Goal: Task Accomplishment & Management: Manage account settings

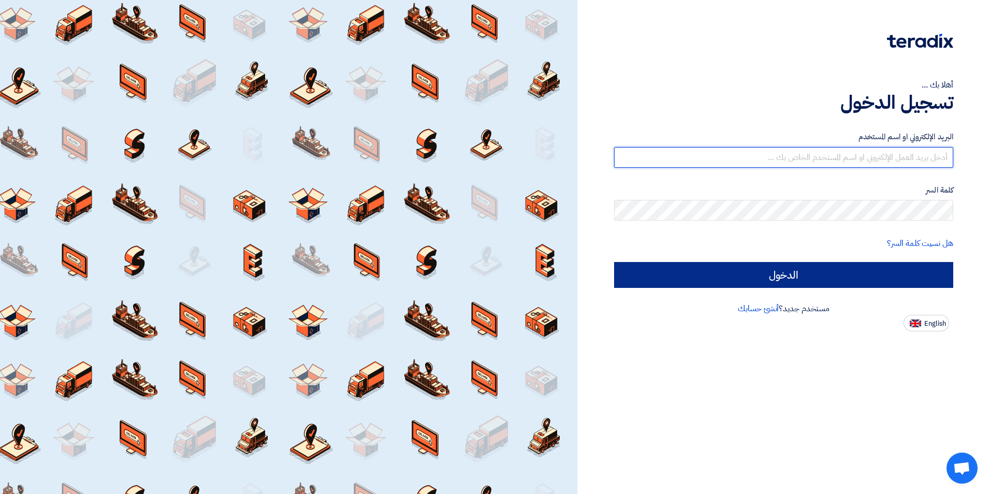
type input "[PERSON_NAME][EMAIL_ADDRESS][PERSON_NAME][DOMAIN_NAME]"
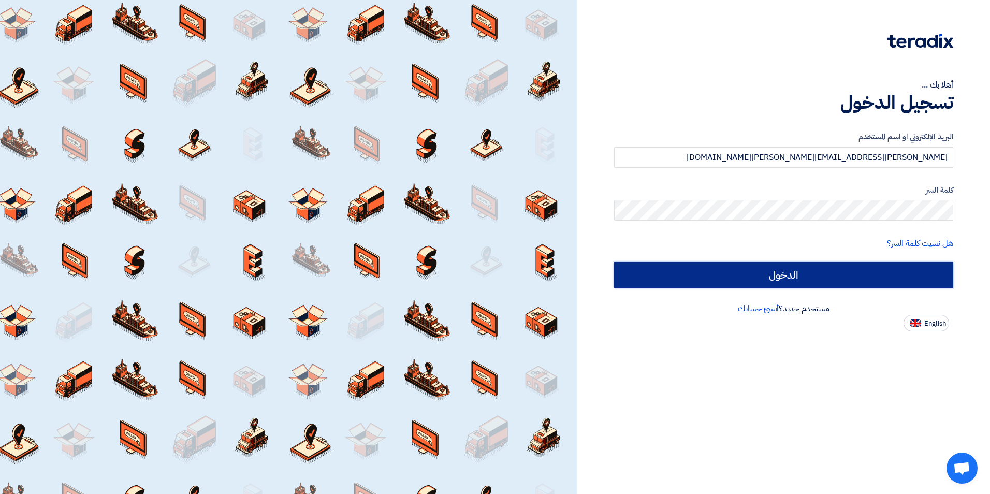
click at [687, 269] on input "الدخول" at bounding box center [783, 275] width 339 height 26
type input "Sign in"
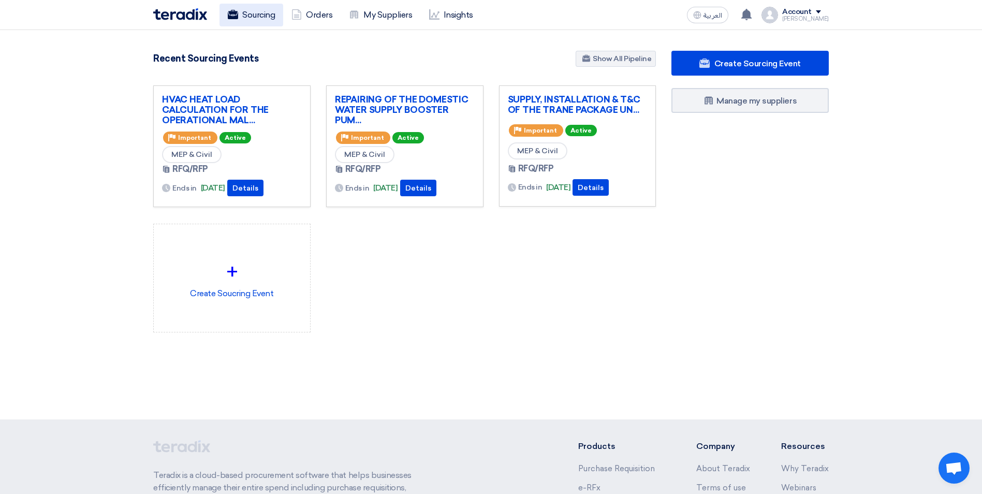
click at [240, 13] on link "Sourcing" at bounding box center [252, 15] width 64 height 23
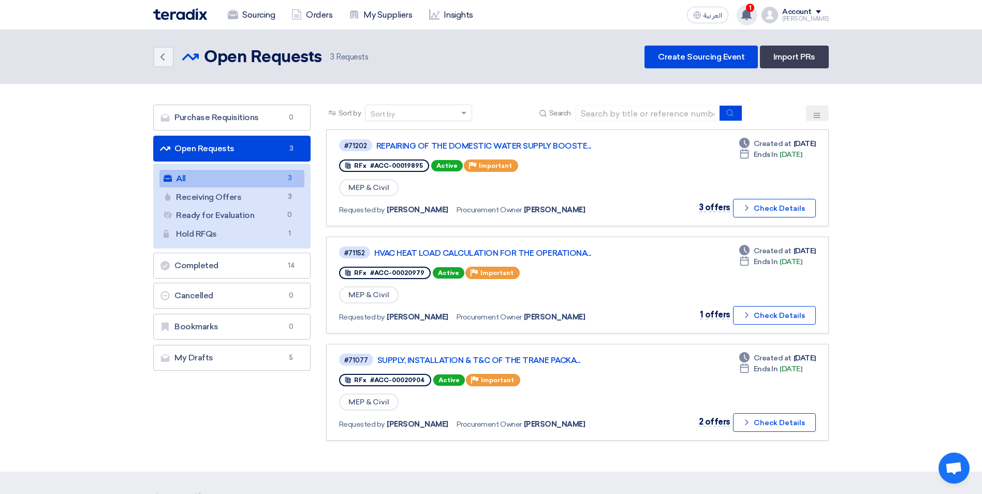
click at [755, 8] on span "1" at bounding box center [750, 8] width 8 height 8
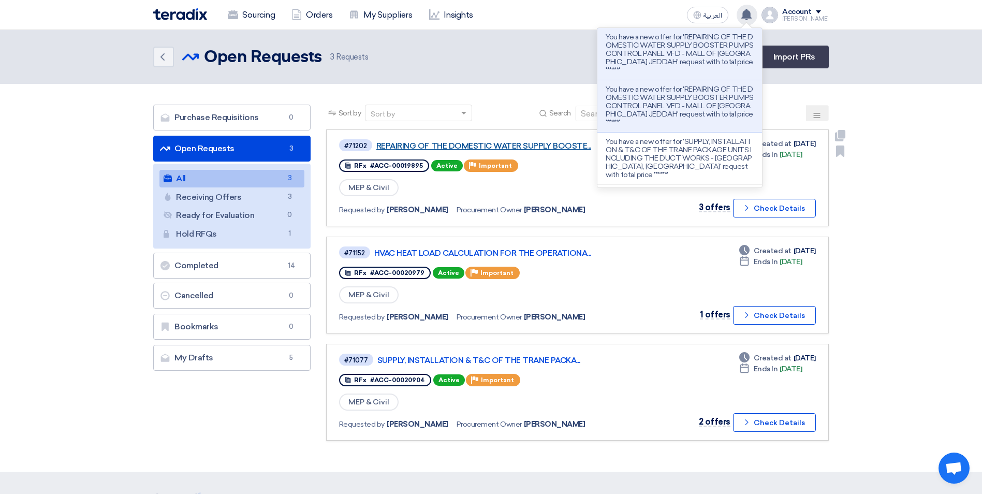
click at [556, 147] on link "REPAIRING OF THE DOMESTIC WATER SUPPLY BOOSTE..." at bounding box center [505, 145] width 259 height 9
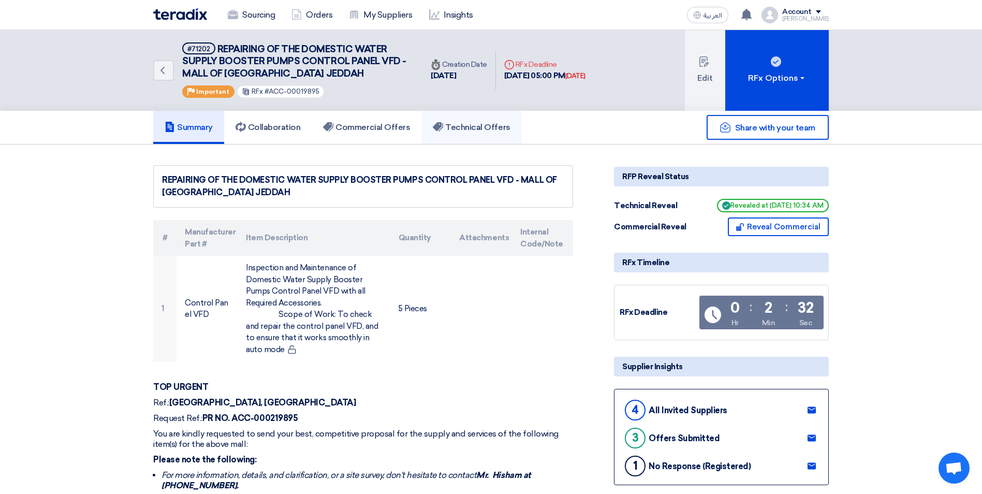
click at [491, 134] on link "Technical Offers" at bounding box center [472, 127] width 100 height 33
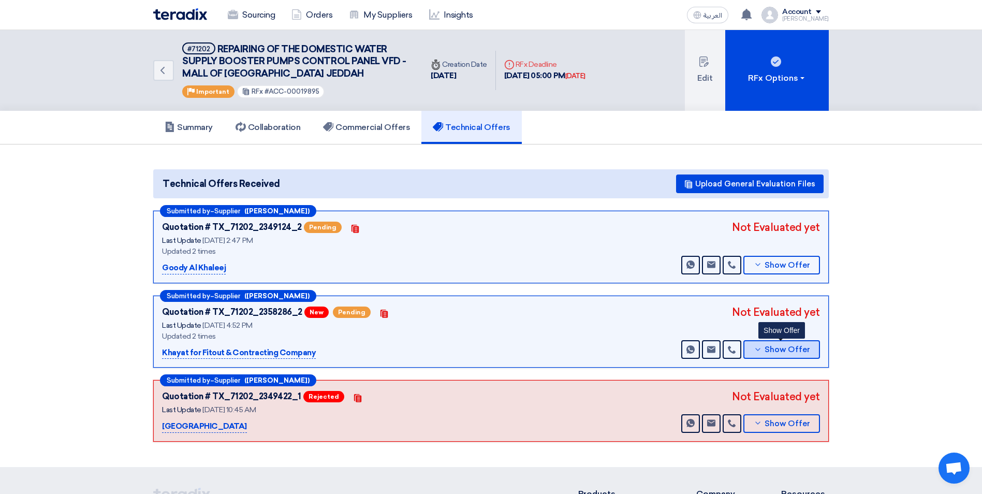
click at [764, 355] on button "Show Offer" at bounding box center [782, 349] width 77 height 19
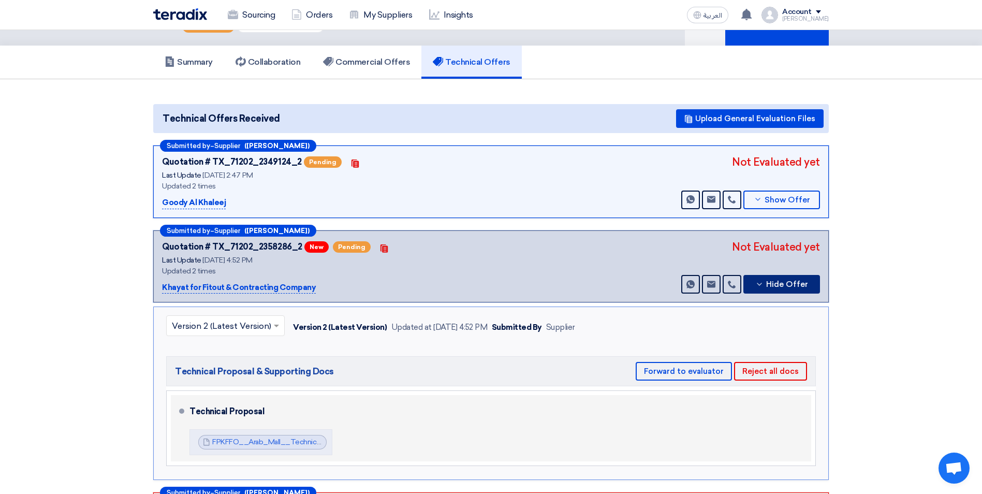
scroll to position [155, 0]
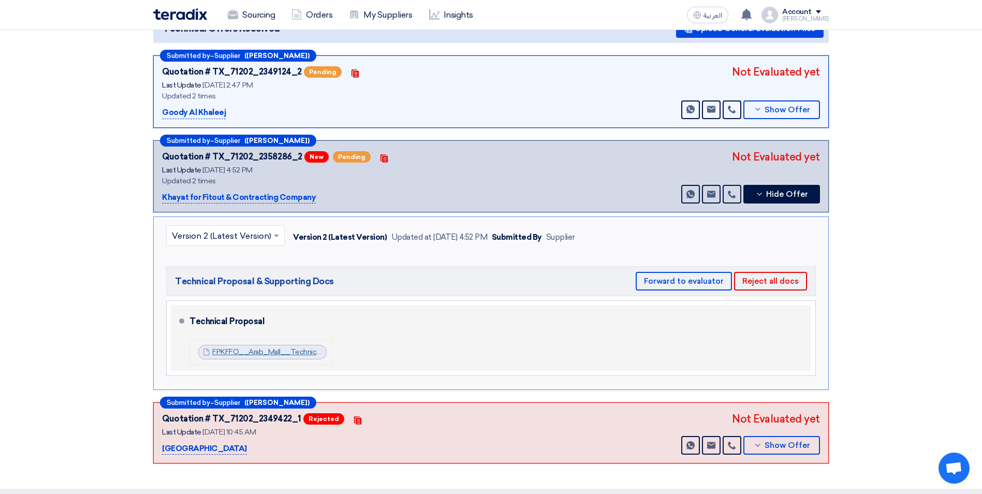
click at [281, 354] on link "FPKFFO__Arab_Mall__Technical_1756821141469.pdf" at bounding box center [300, 351] width 176 height 9
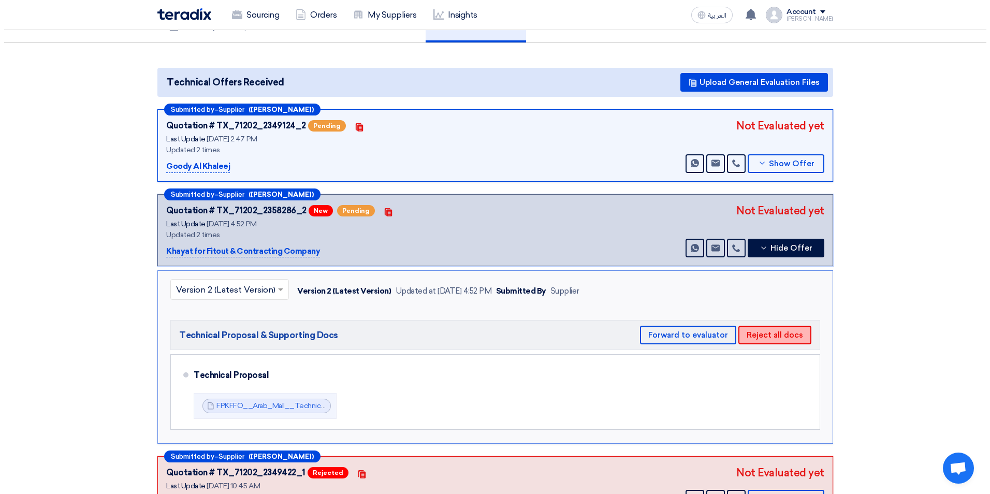
scroll to position [104, 0]
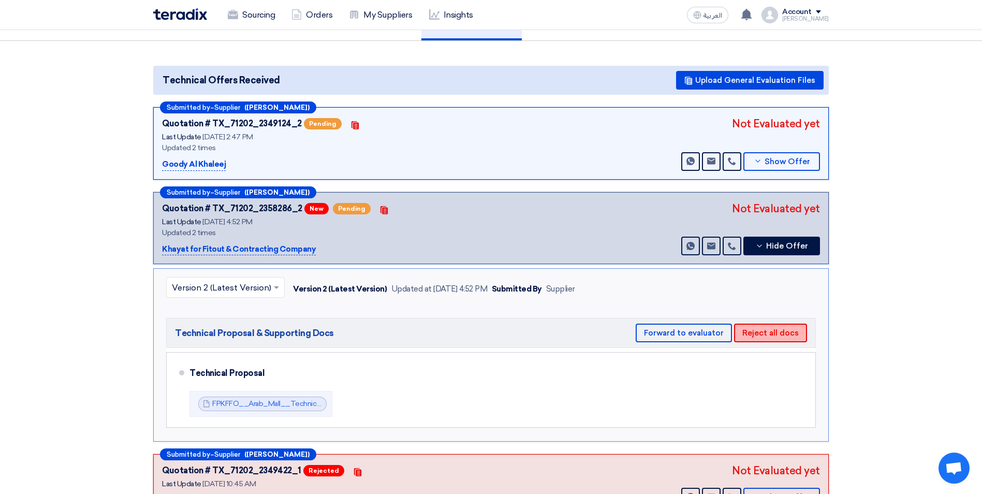
click at [758, 337] on button "Reject all docs" at bounding box center [770, 333] width 73 height 19
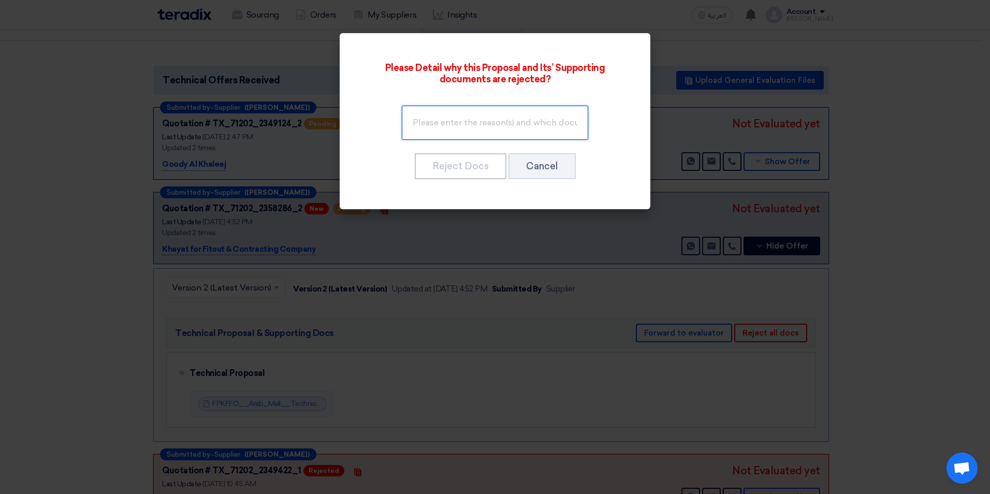
click at [461, 125] on input "text" at bounding box center [495, 123] width 186 height 34
click at [513, 123] on input "Please correct name" at bounding box center [495, 123] width 186 height 34
click at [557, 122] on input "Please correct project name" at bounding box center [495, 123] width 186 height 34
type input "Please correct project name and address to me"
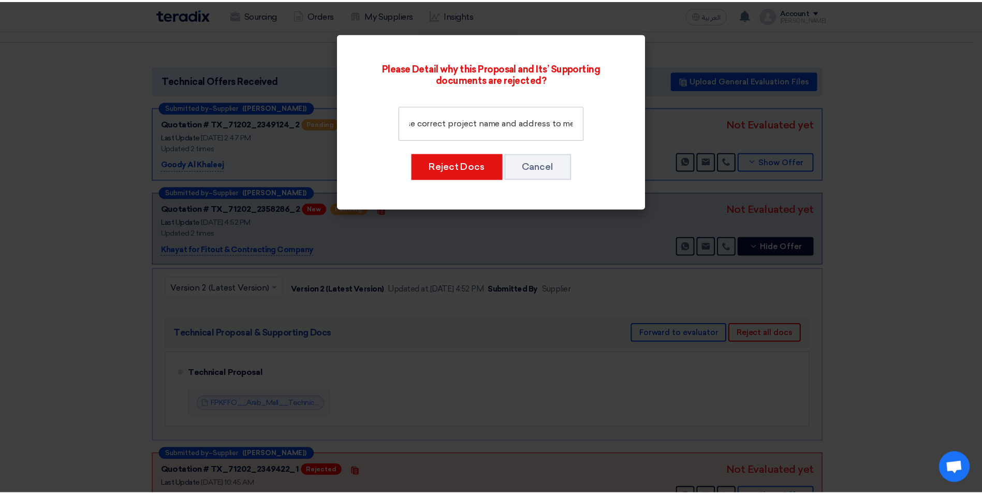
scroll to position [0, 0]
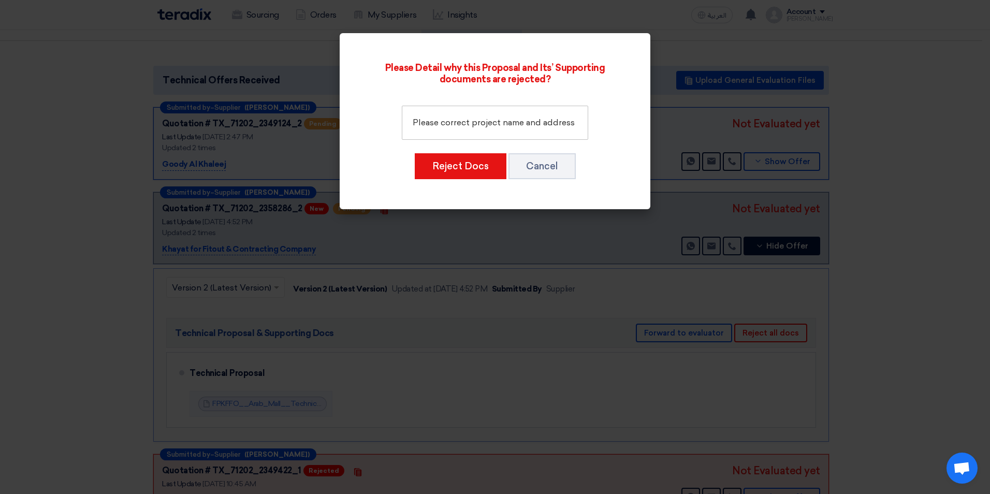
click at [494, 180] on div "Reject Docs Cancel" at bounding box center [495, 166] width 253 height 28
click at [474, 169] on button "Reject Docs" at bounding box center [461, 166] width 92 height 26
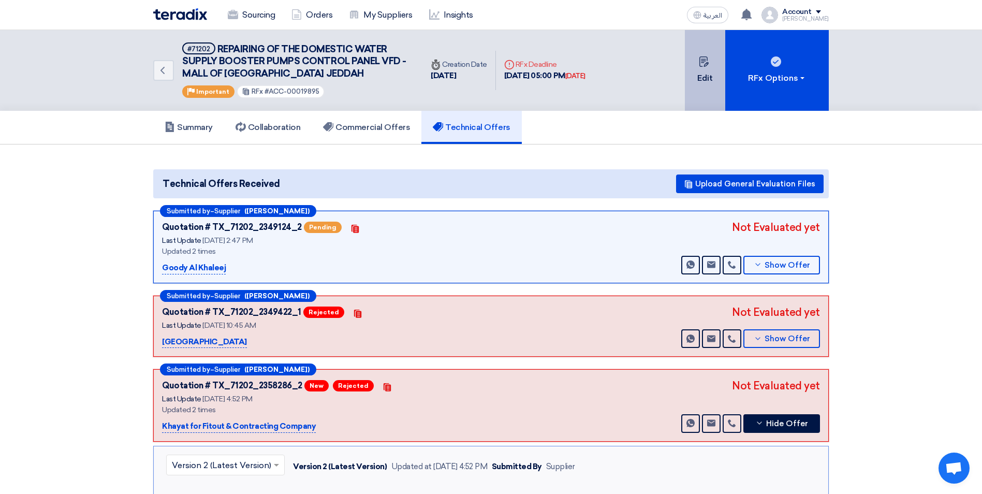
click at [707, 86] on button "Edit" at bounding box center [705, 70] width 40 height 81
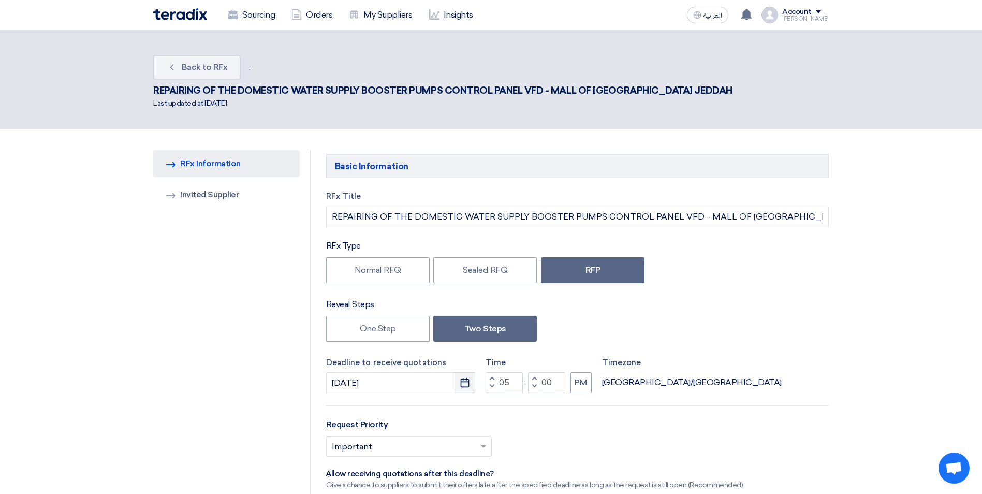
click at [465, 378] on icon "Pick a date" at bounding box center [465, 383] width 10 height 10
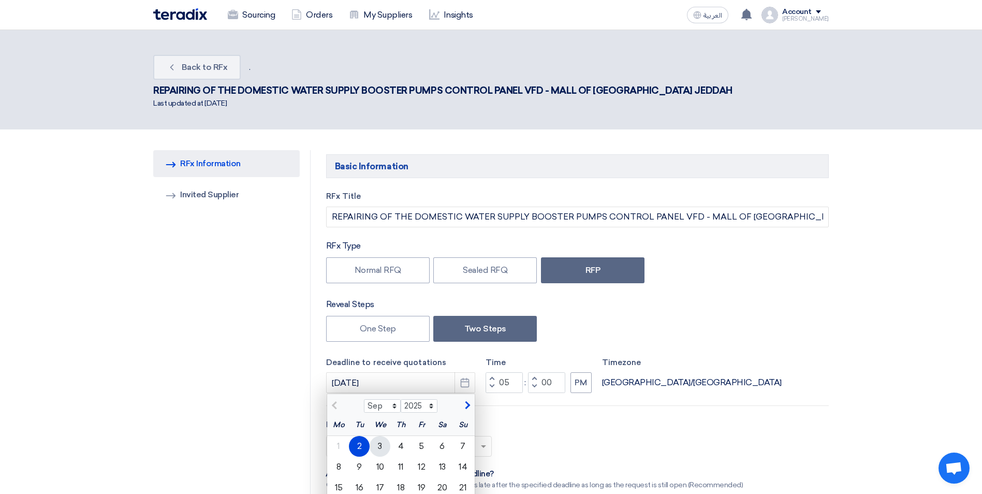
click at [380, 436] on div "3" at bounding box center [380, 446] width 21 height 21
type input "9/3/2025"
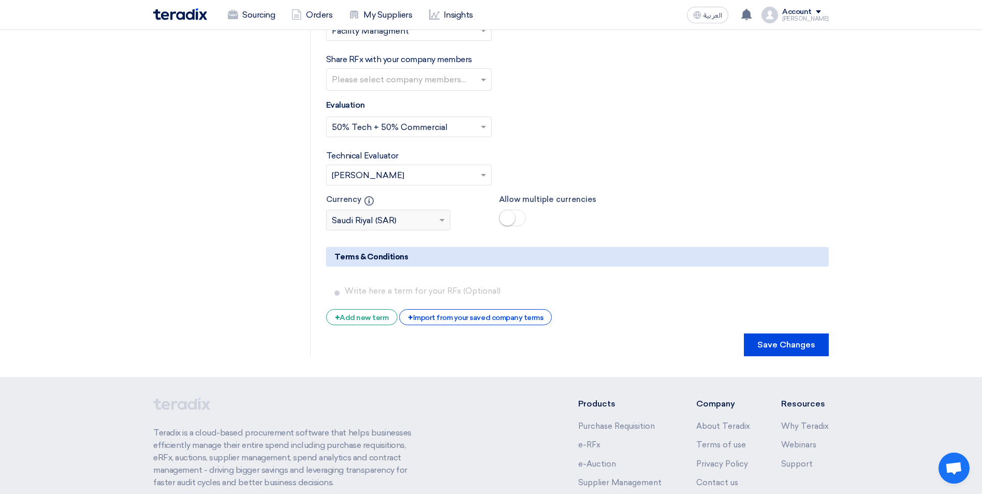
scroll to position [2178, 0]
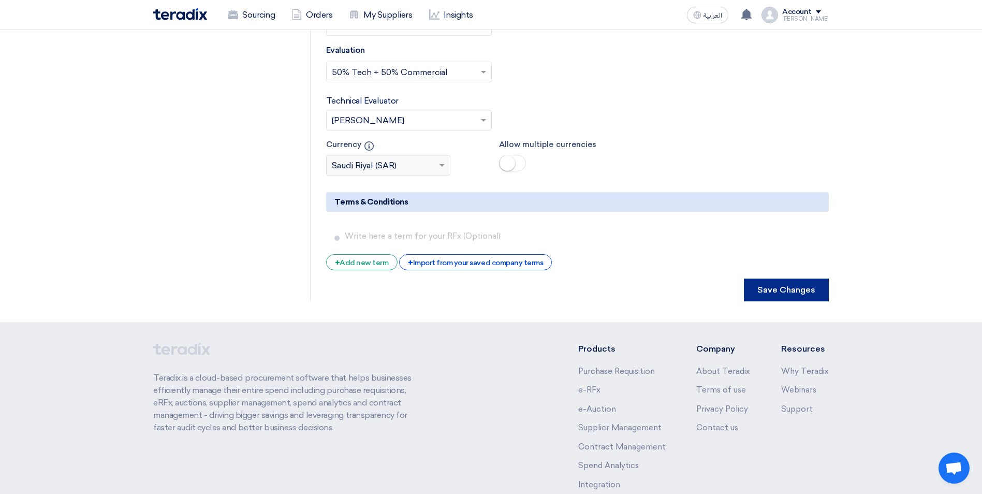
click at [771, 279] on button "Save Changes" at bounding box center [786, 290] width 85 height 23
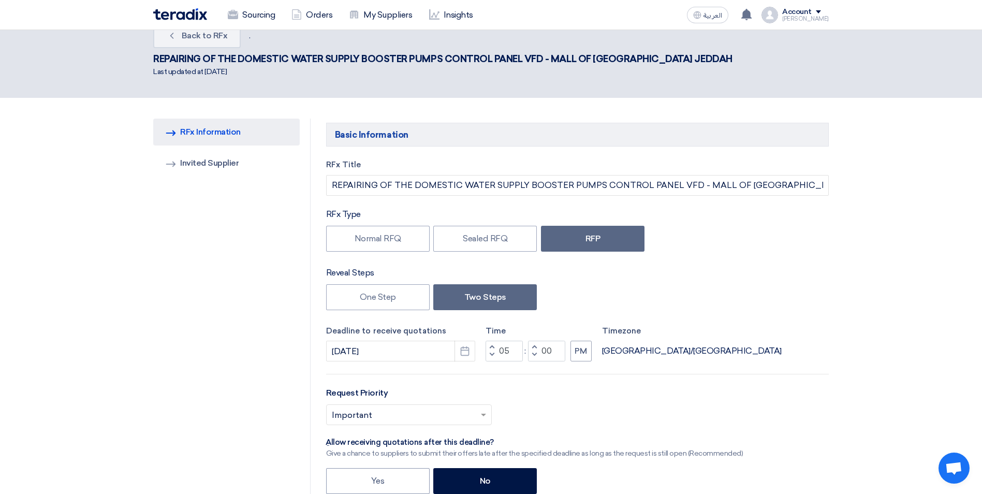
scroll to position [0, 0]
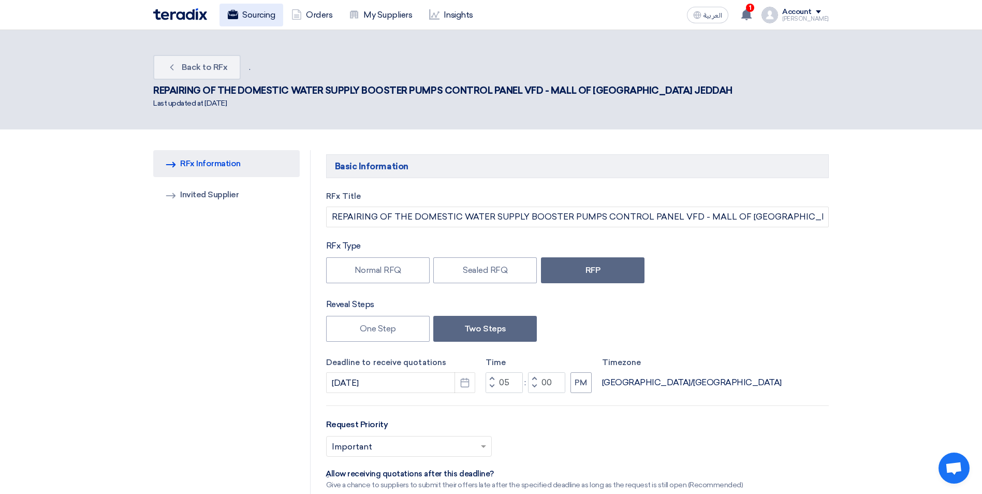
click at [244, 10] on link "Sourcing" at bounding box center [252, 15] width 64 height 23
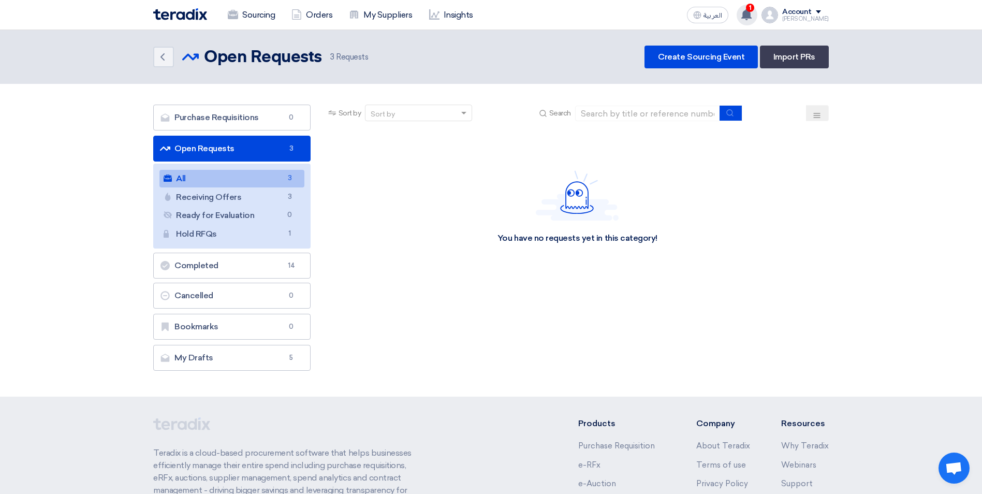
click at [755, 9] on span "1" at bounding box center [750, 8] width 8 height 8
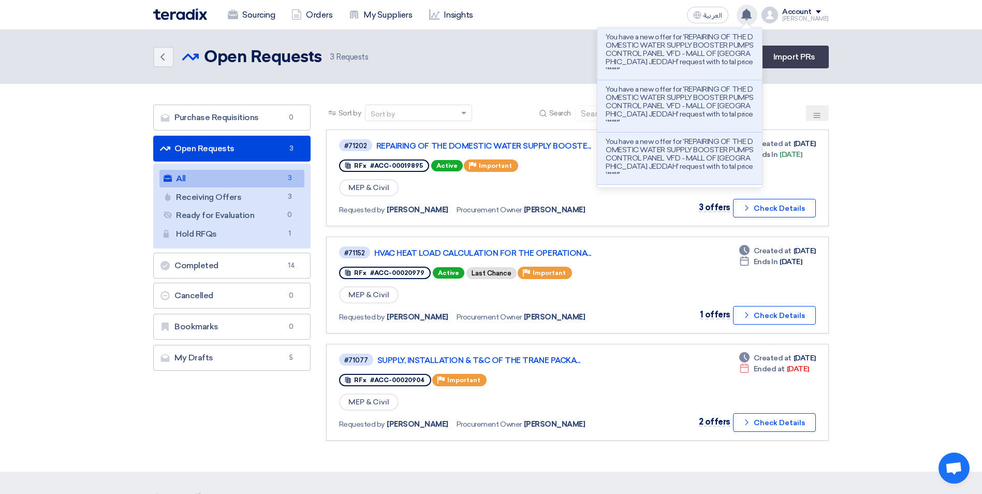
click at [878, 200] on section "Purchase Requisitions Purchase Requisitions 0 Open Requests Open Requests 3 All…" at bounding box center [491, 278] width 982 height 388
